Goal: Find specific page/section: Find specific page/section

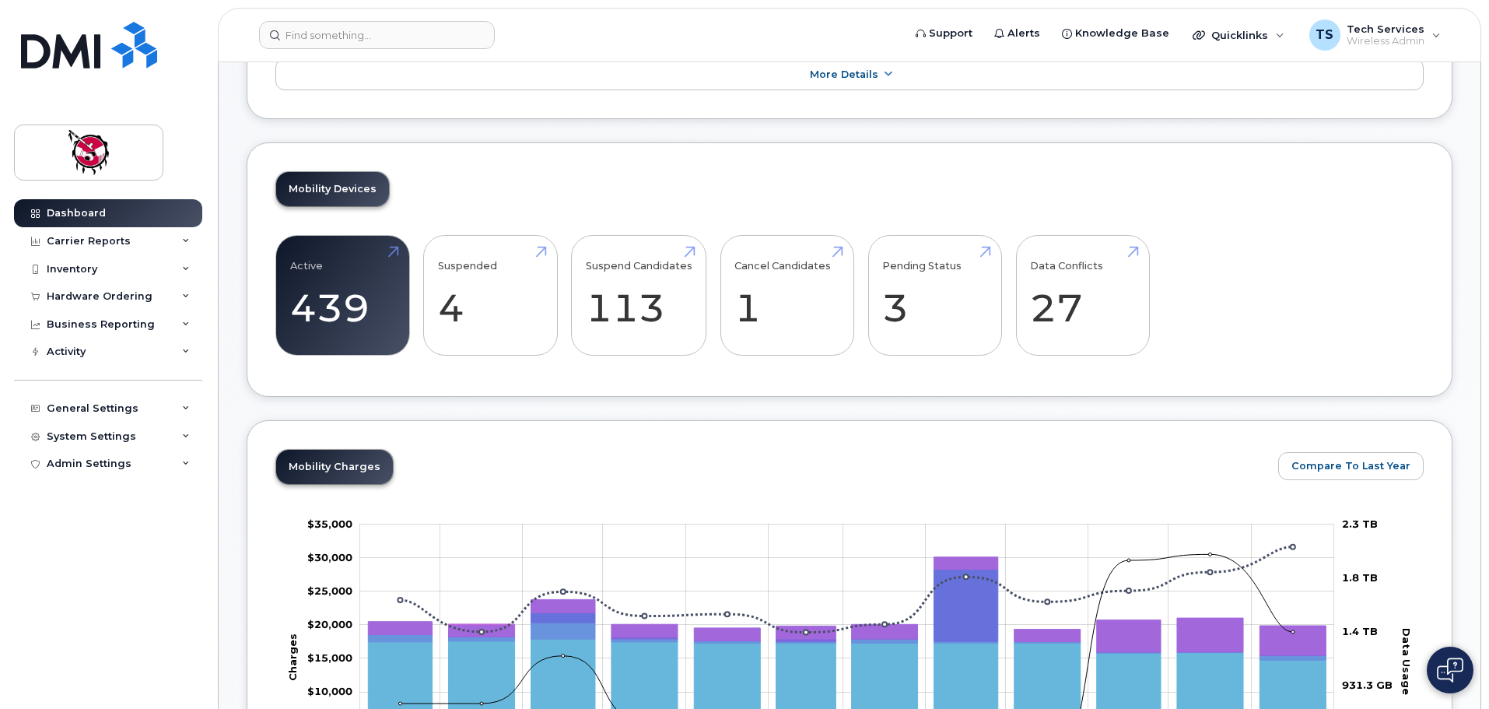
scroll to position [389, 0]
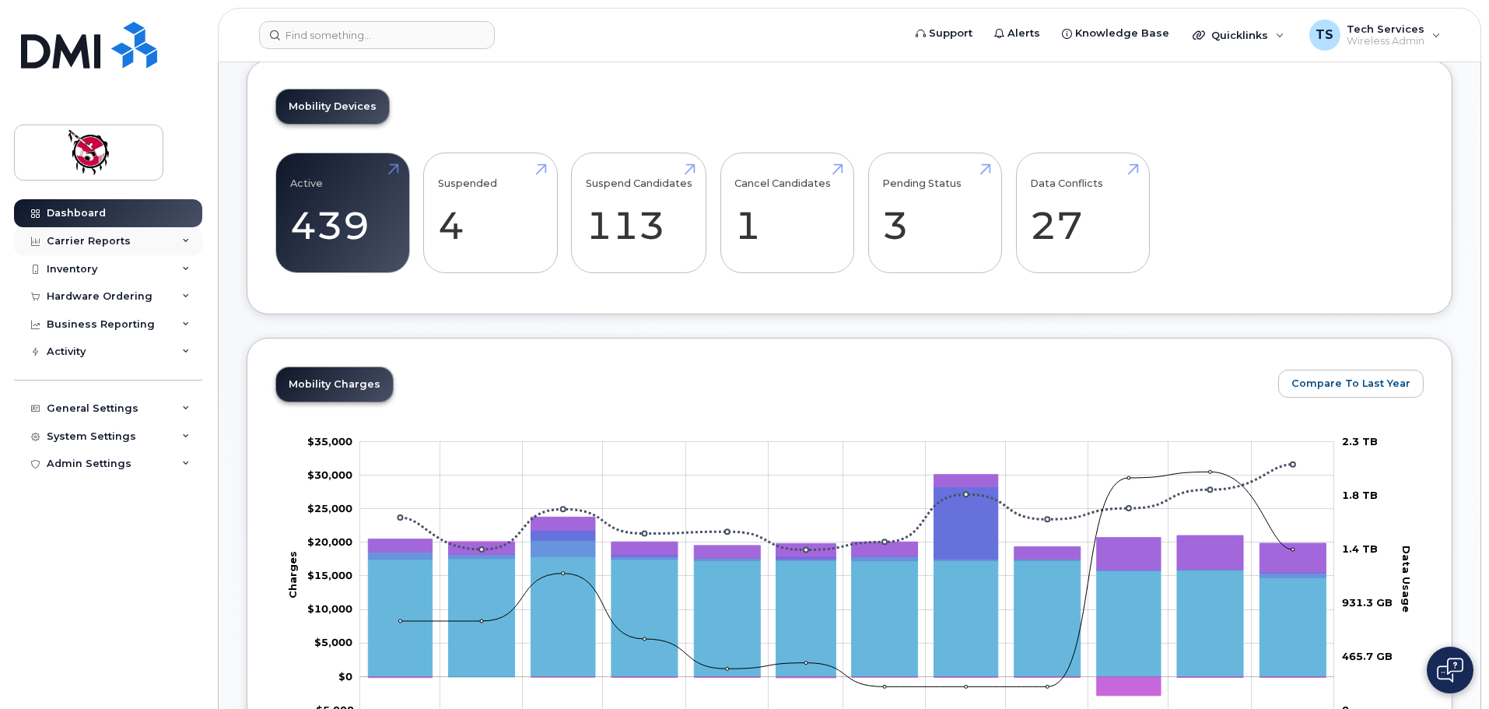
click at [131, 250] on div "Carrier Reports" at bounding box center [108, 241] width 188 height 28
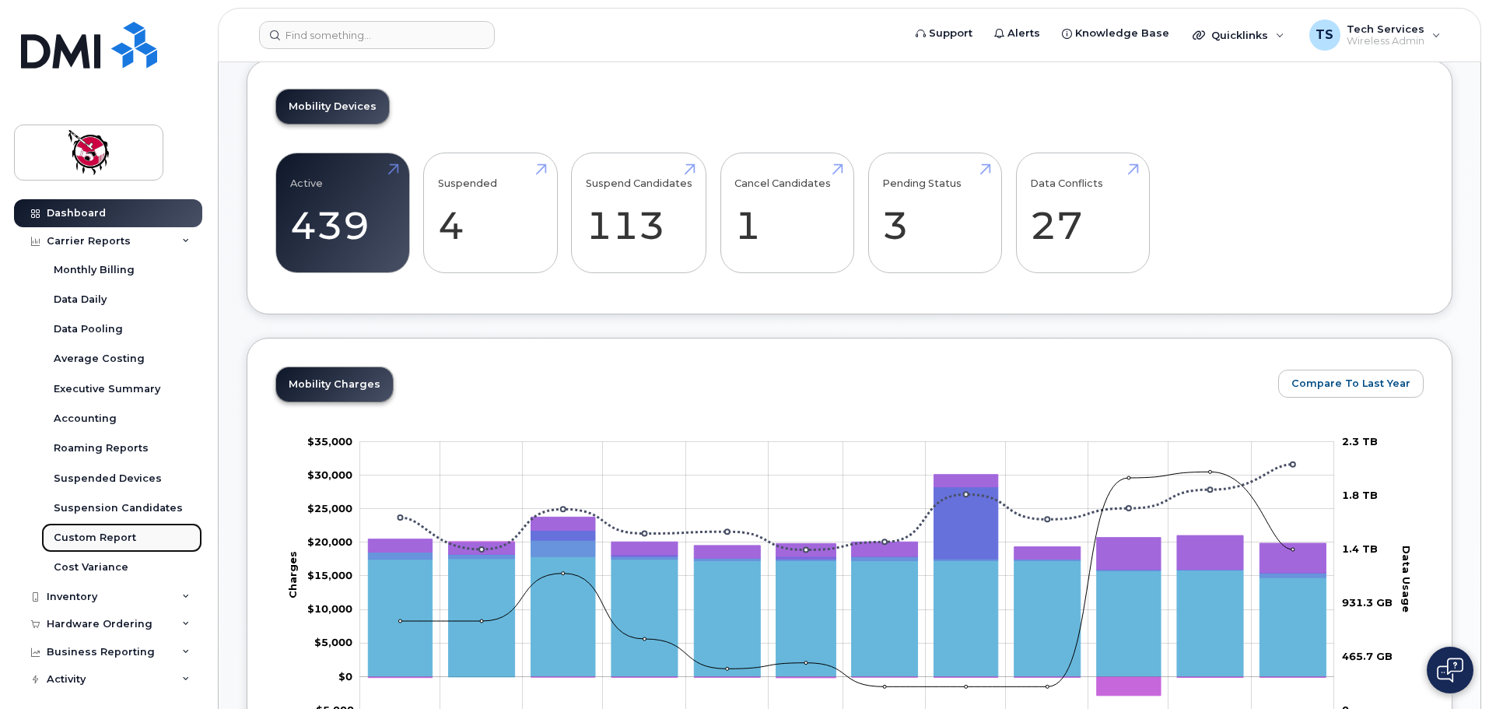
click at [108, 541] on div "Custom Report" at bounding box center [95, 537] width 82 height 14
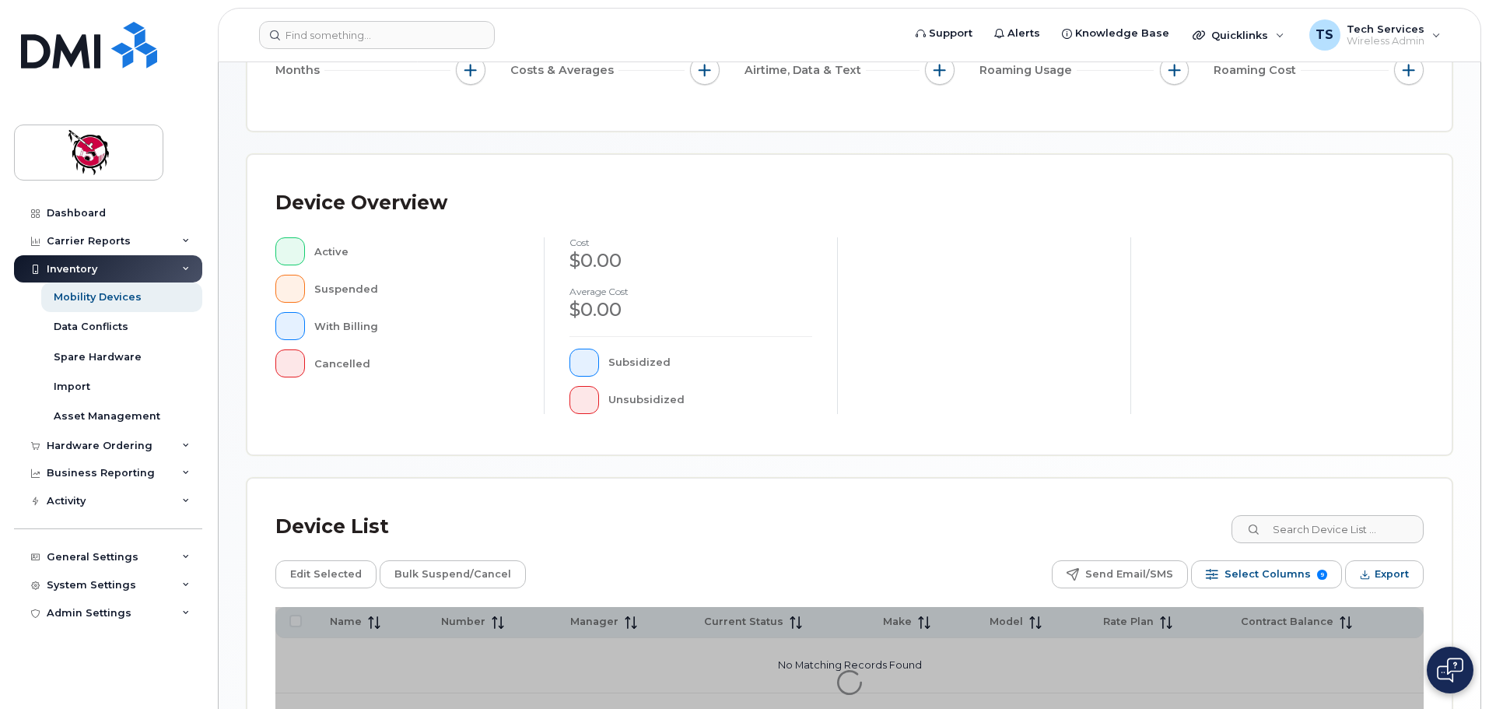
scroll to position [361, 0]
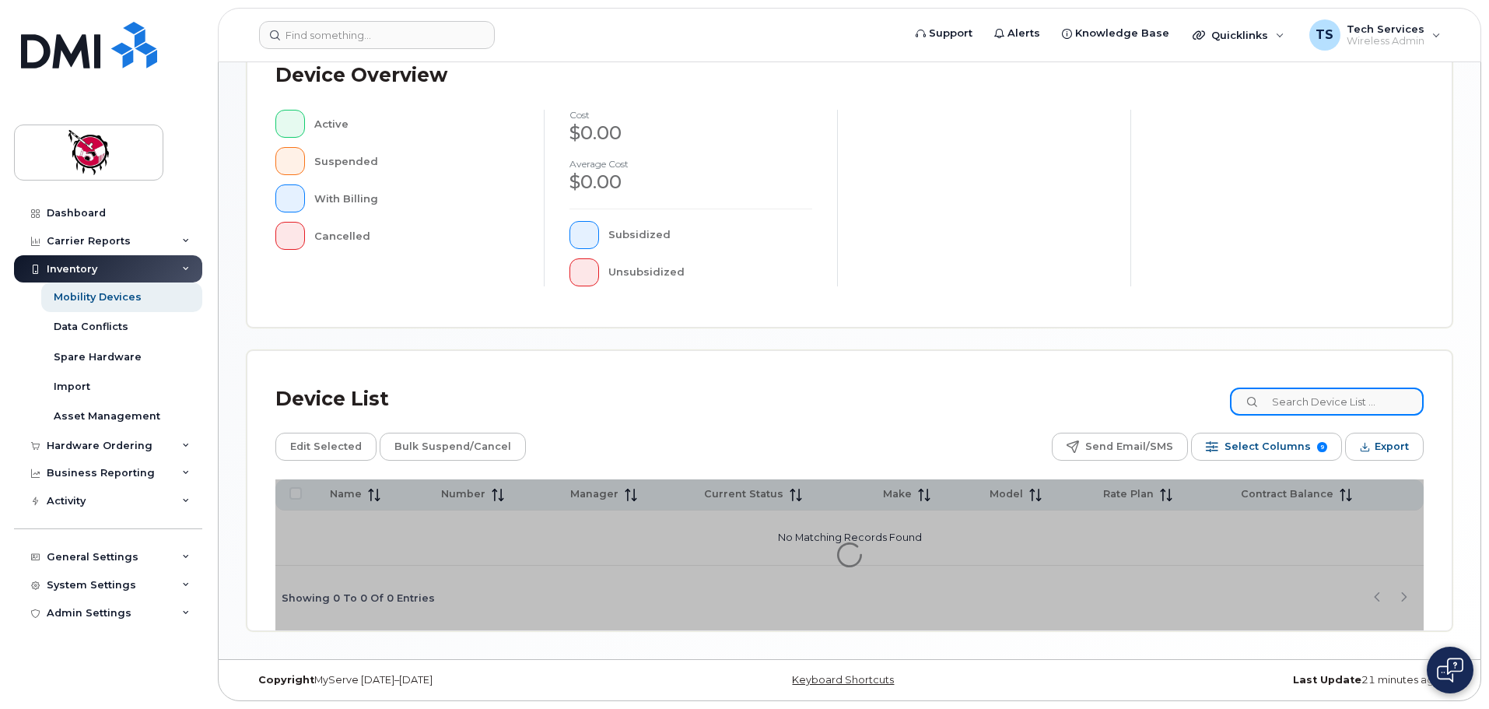
click at [1338, 403] on input at bounding box center [1327, 401] width 194 height 28
type input "[PERSON_NAME]"
click at [1350, 401] on input "[PERSON_NAME]" at bounding box center [1327, 401] width 194 height 28
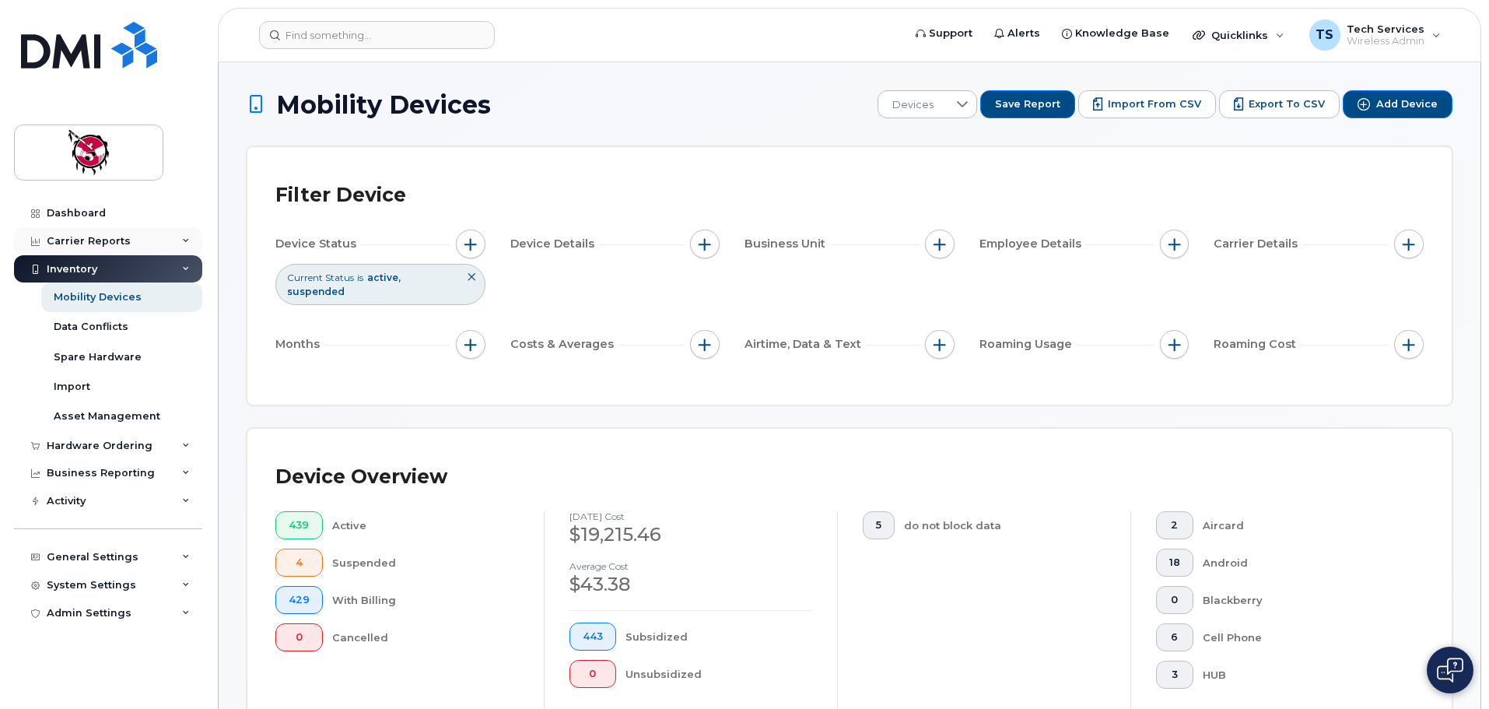
click at [100, 240] on div "Carrier Reports" at bounding box center [89, 241] width 84 height 12
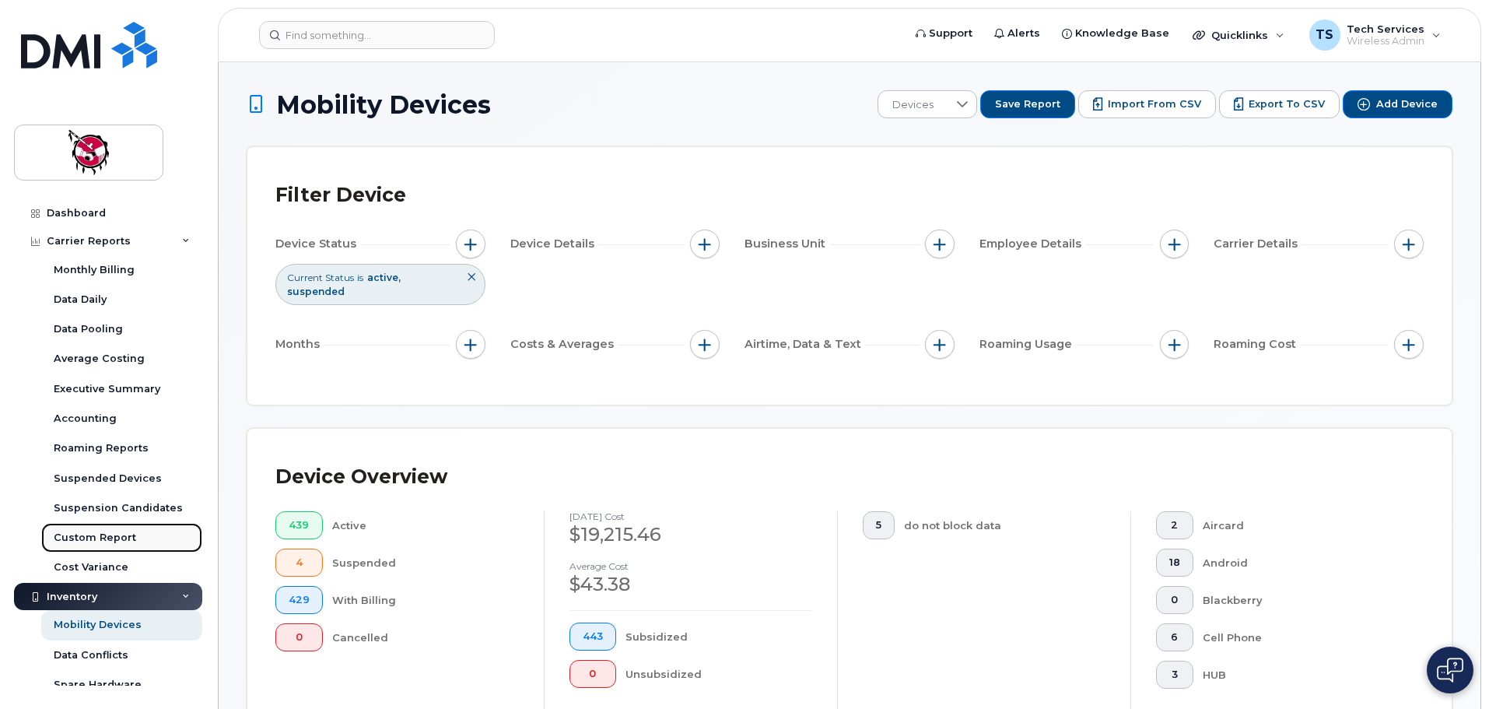
click at [95, 541] on div "Custom Report" at bounding box center [95, 537] width 82 height 14
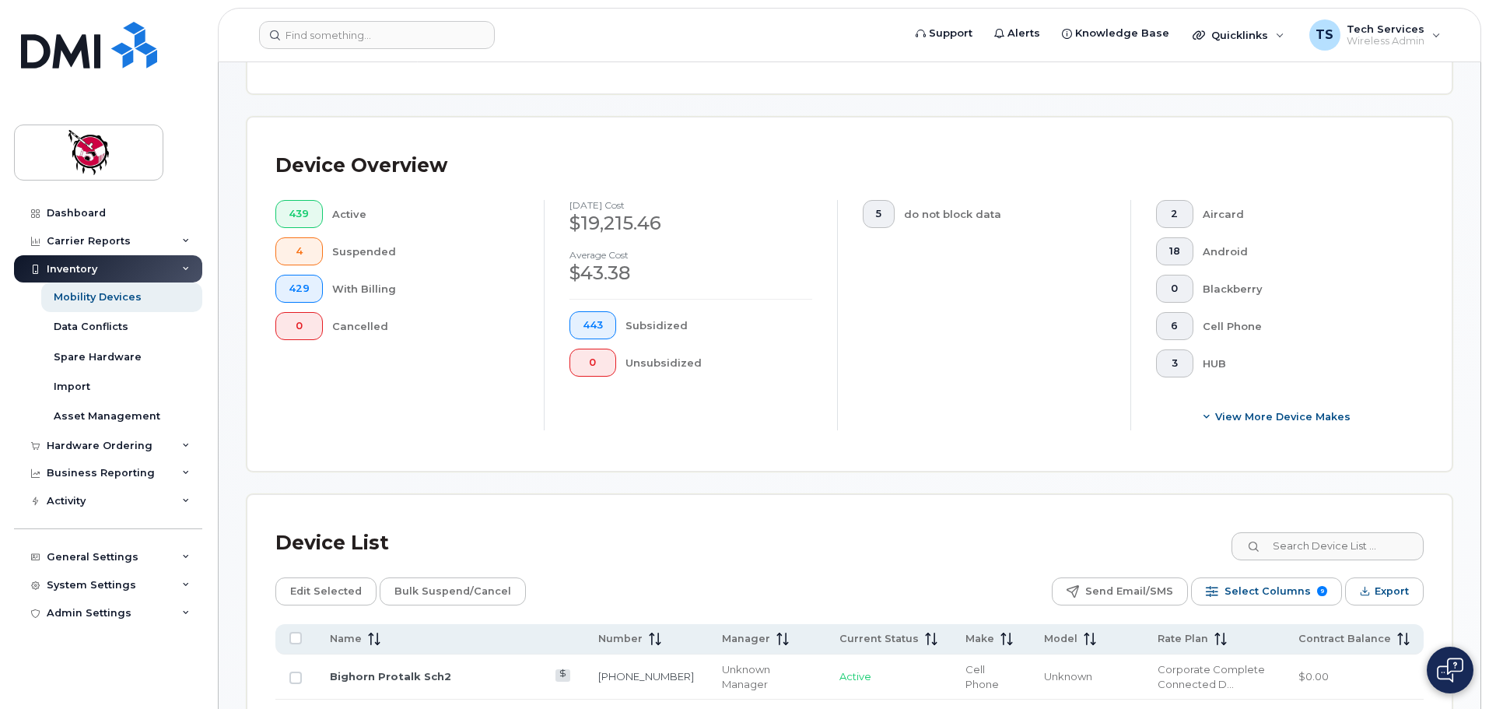
scroll to position [389, 0]
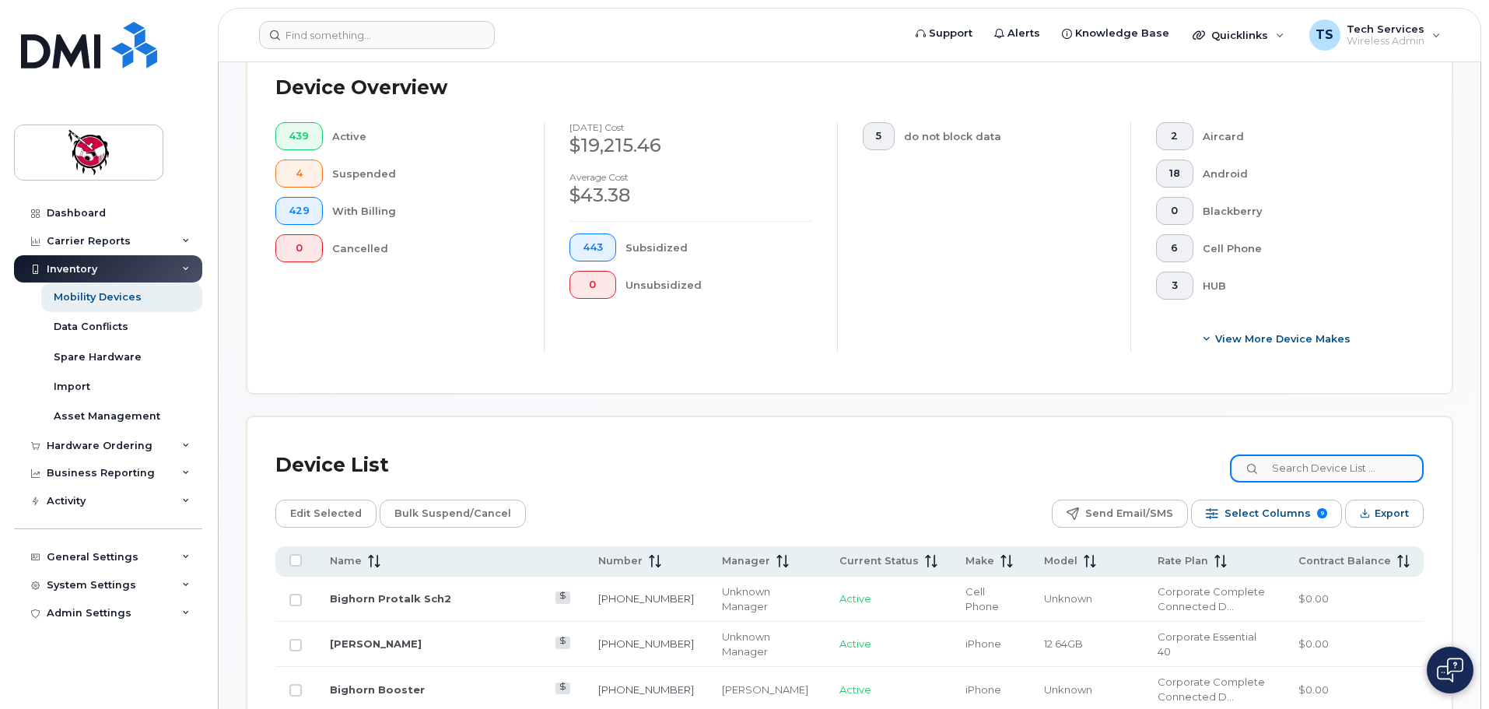
click at [1379, 458] on input at bounding box center [1327, 468] width 194 height 28
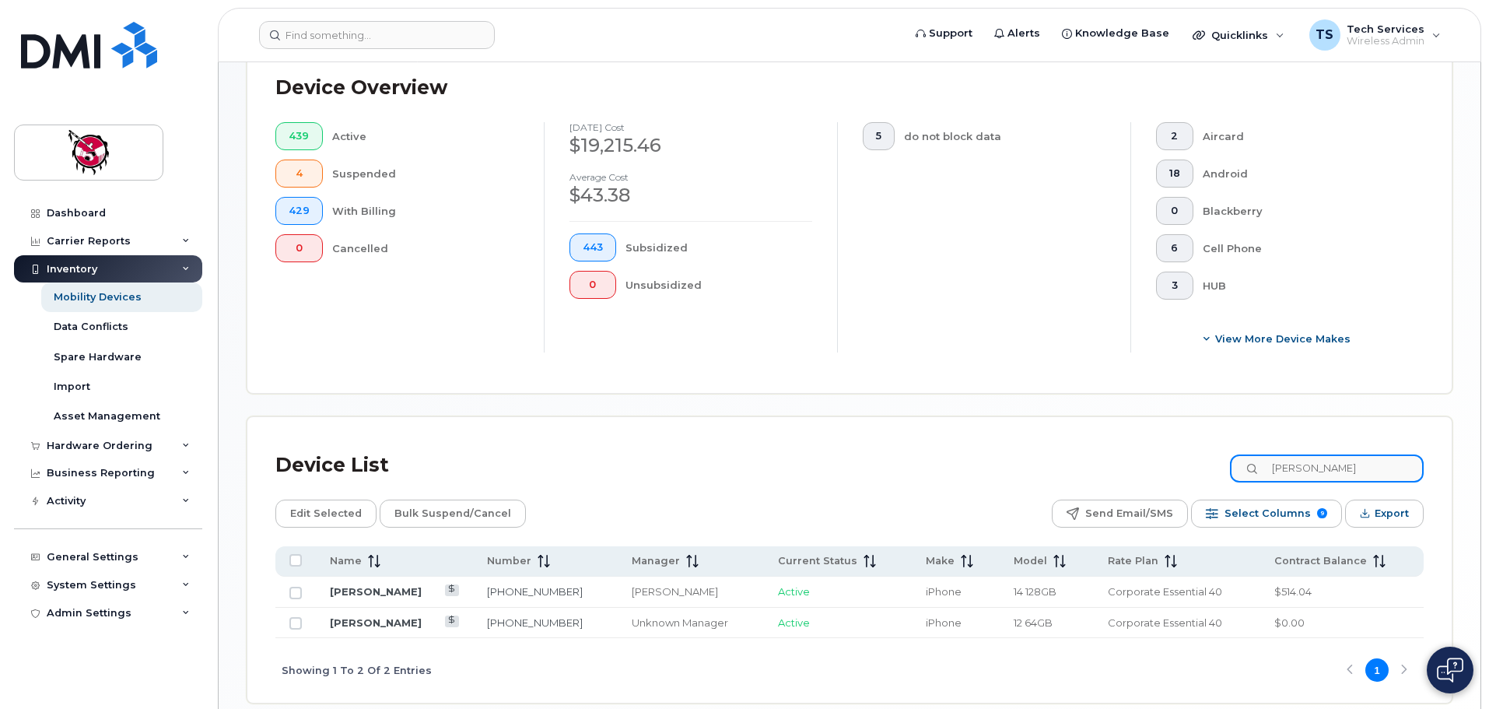
drag, startPoint x: 1228, startPoint y: 460, endPoint x: 1220, endPoint y: 463, distance: 8.1
click at [1220, 463] on div "Device List peter" at bounding box center [849, 465] width 1148 height 40
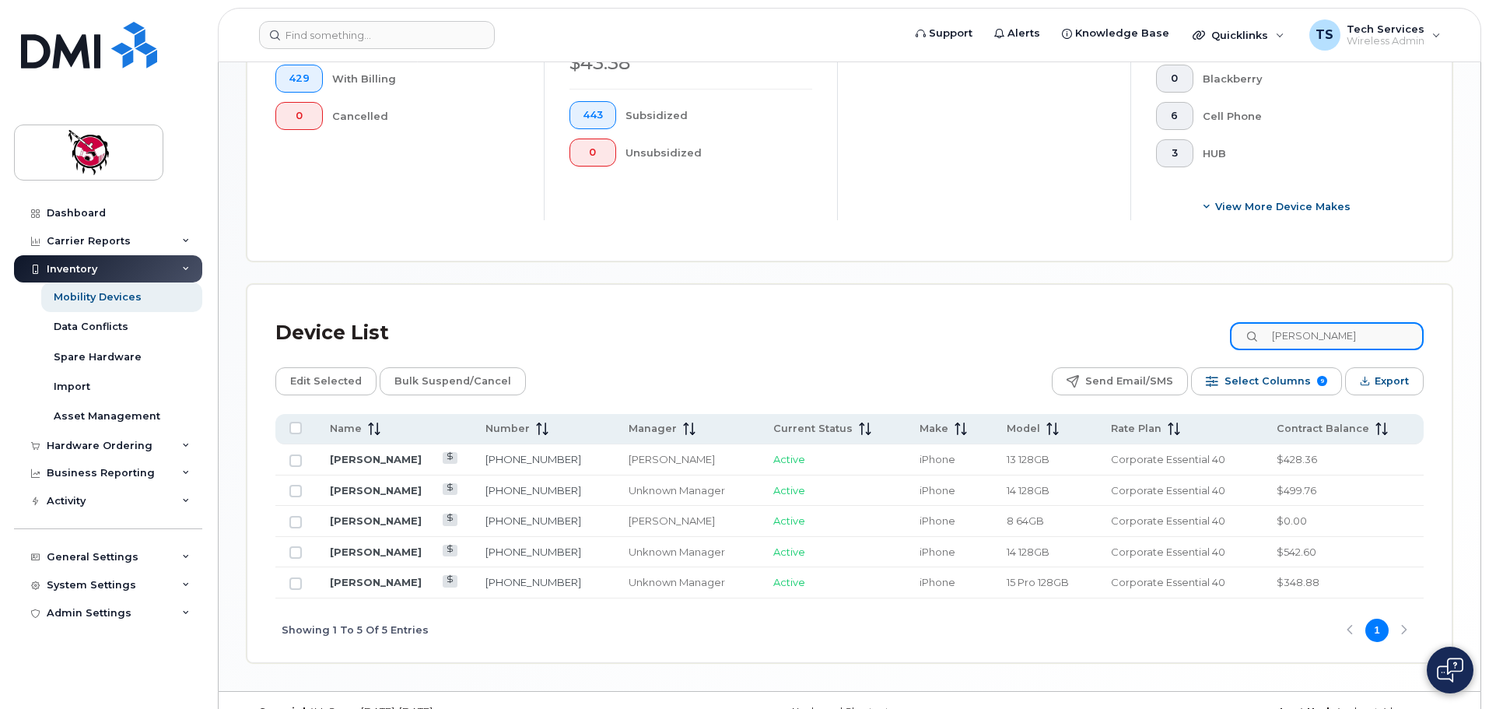
scroll to position [540, 0]
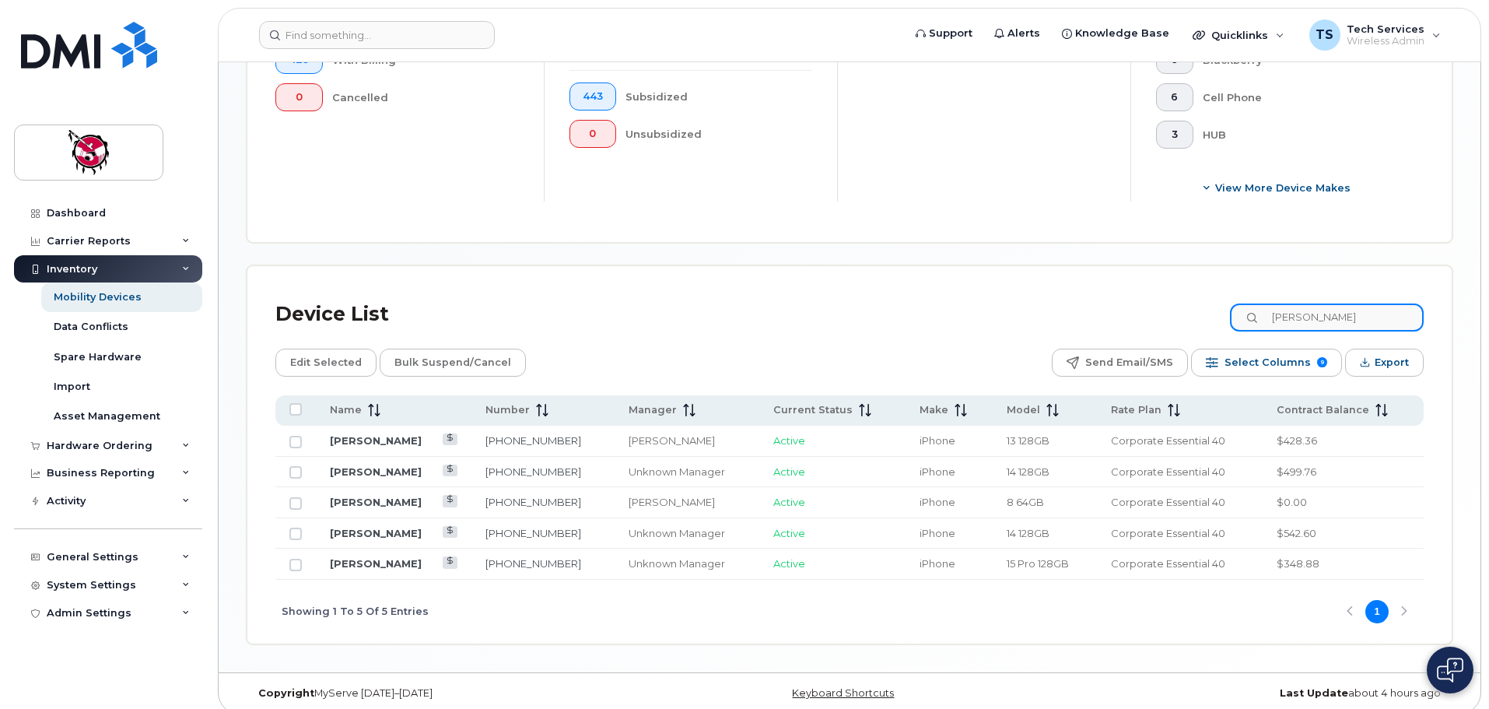
drag, startPoint x: 1356, startPoint y: 305, endPoint x: 1136, endPoint y: 317, distance: 219.6
click at [1136, 317] on div "Device List wesley" at bounding box center [849, 314] width 1148 height 40
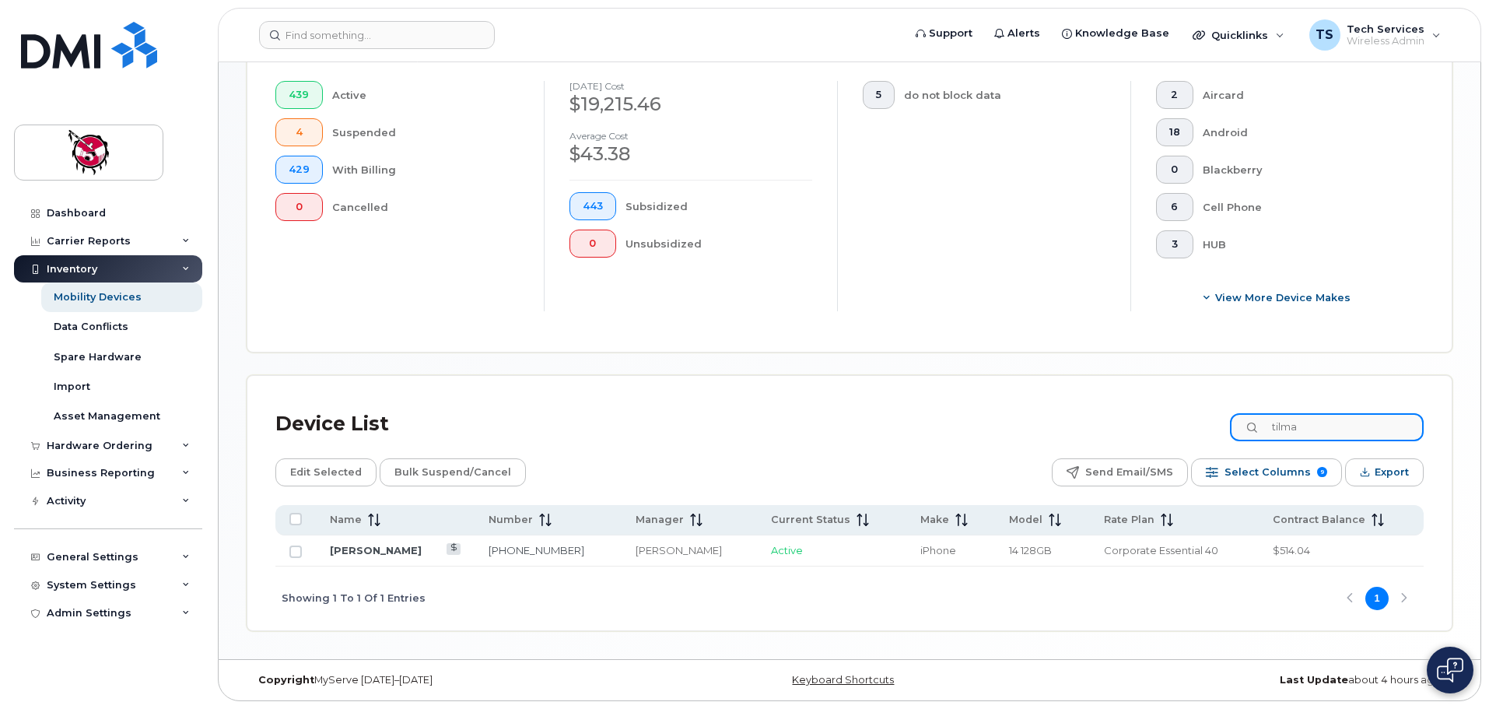
scroll to position [417, 0]
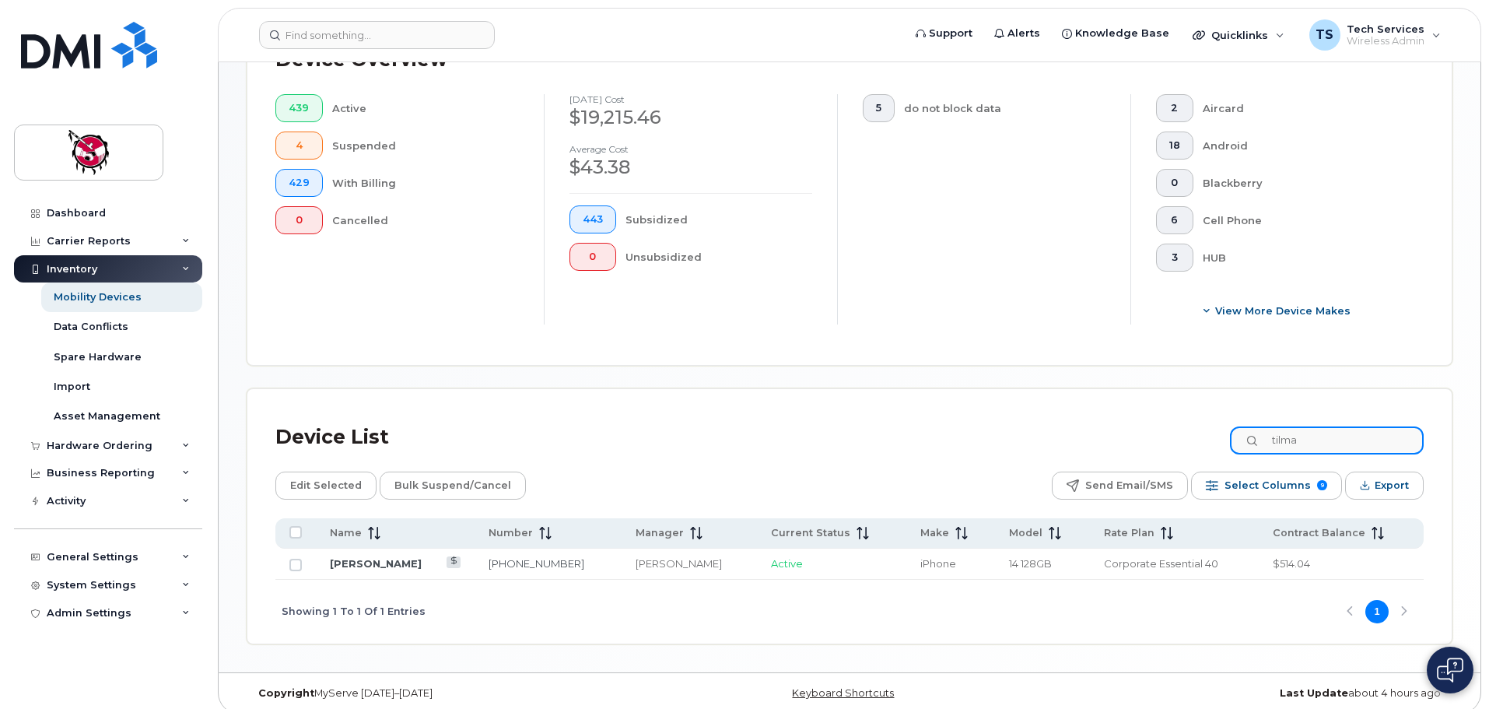
type input "tilma"
click at [351, 557] on link "Peter Tilma" at bounding box center [376, 563] width 92 height 12
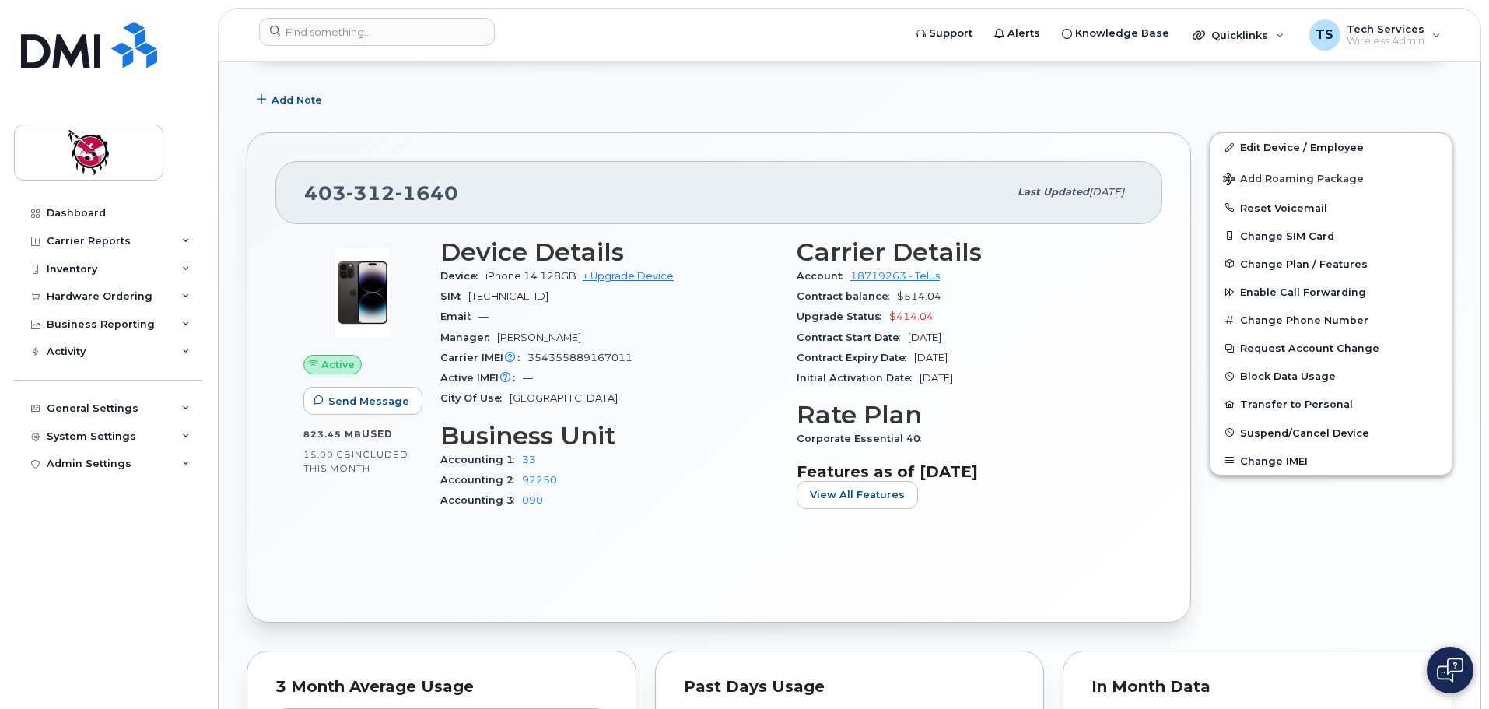
scroll to position [233, 0]
